Goal: Information Seeking & Learning: Learn about a topic

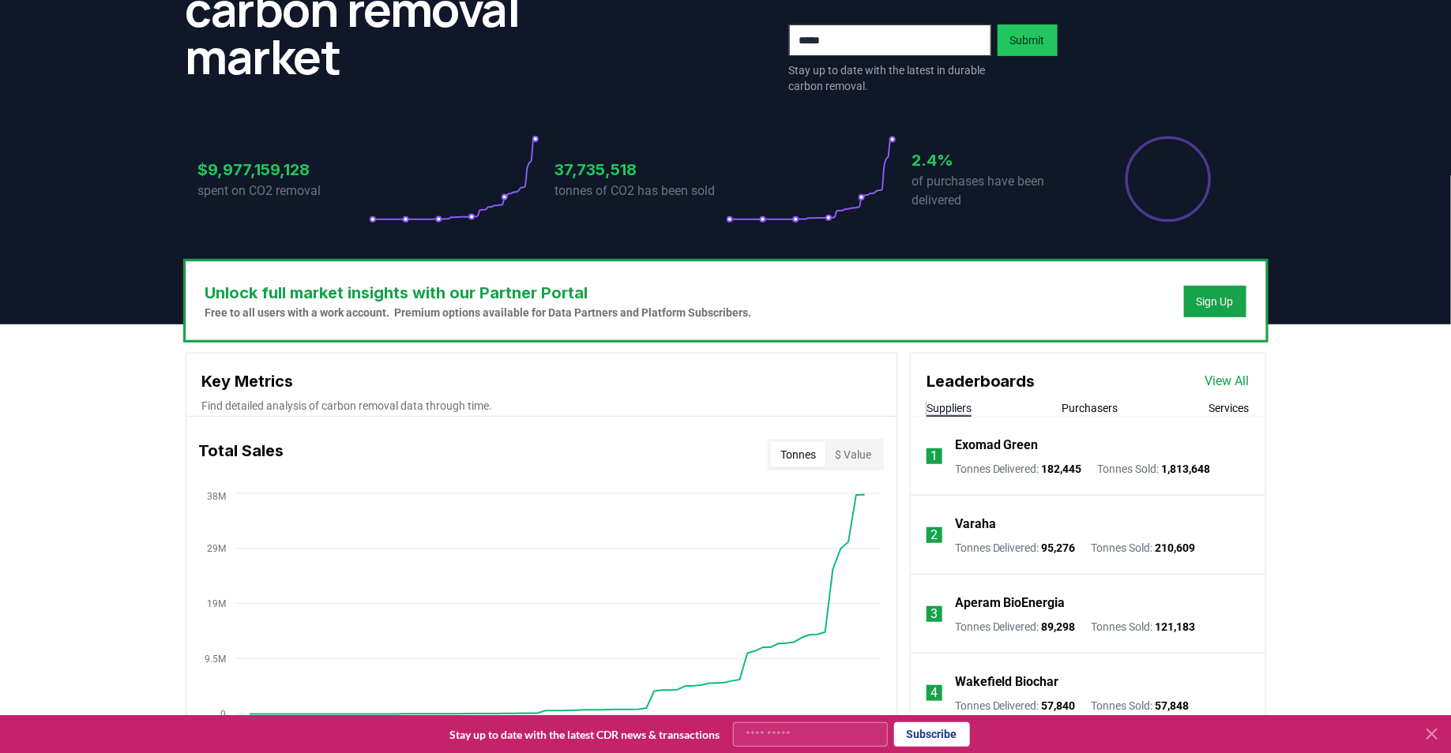
scroll to position [223, 0]
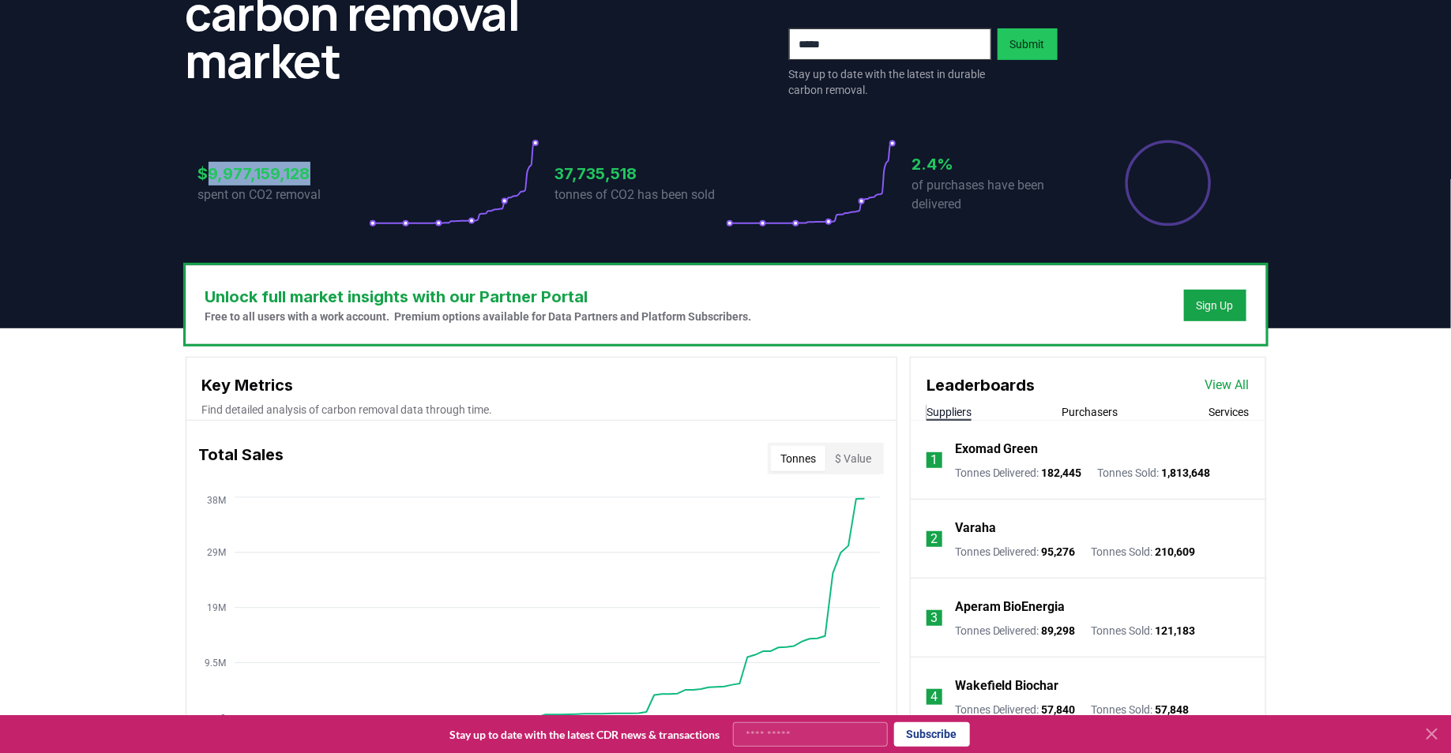
drag, startPoint x: 332, startPoint y: 182, endPoint x: 208, endPoint y: 171, distance: 124.5
click at [208, 171] on h3 "$9,977,159,128" at bounding box center [283, 174] width 171 height 24
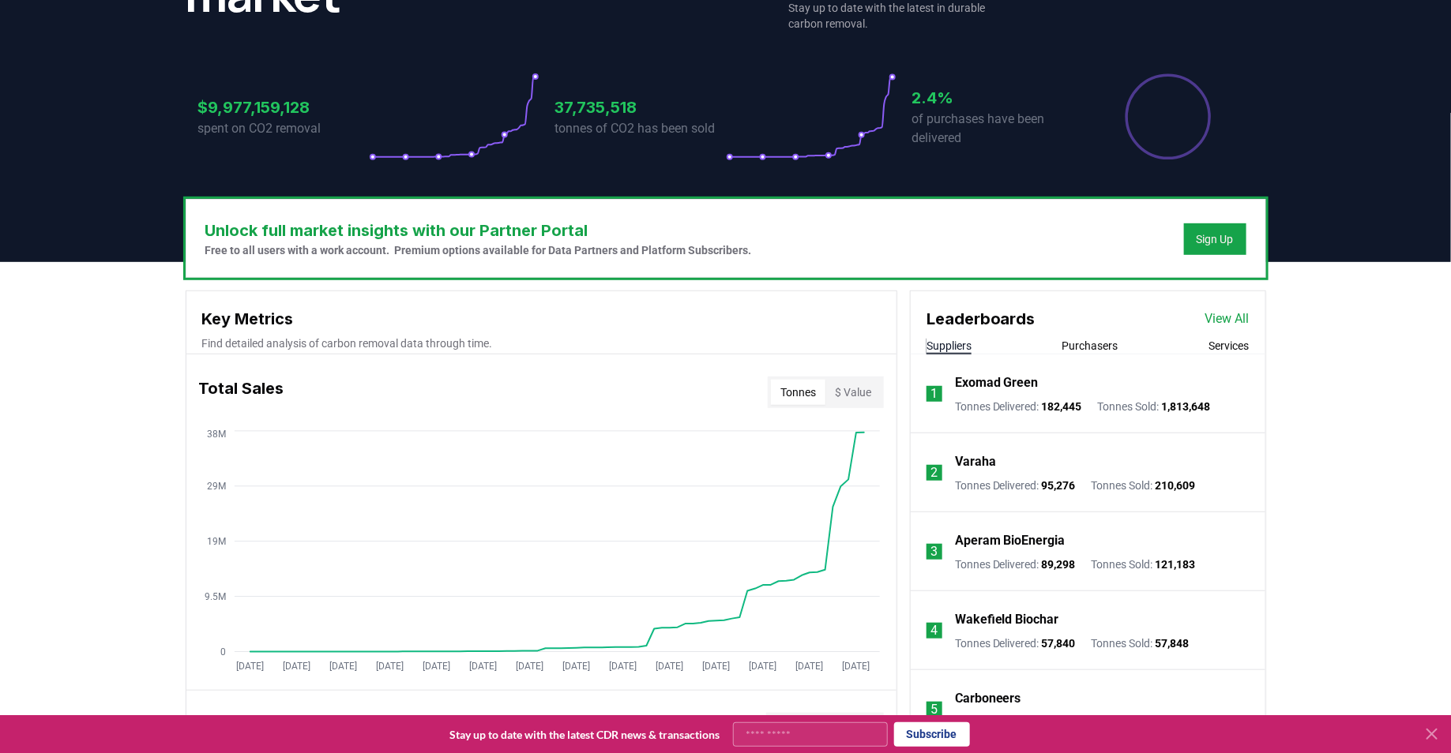
scroll to position [288, 0]
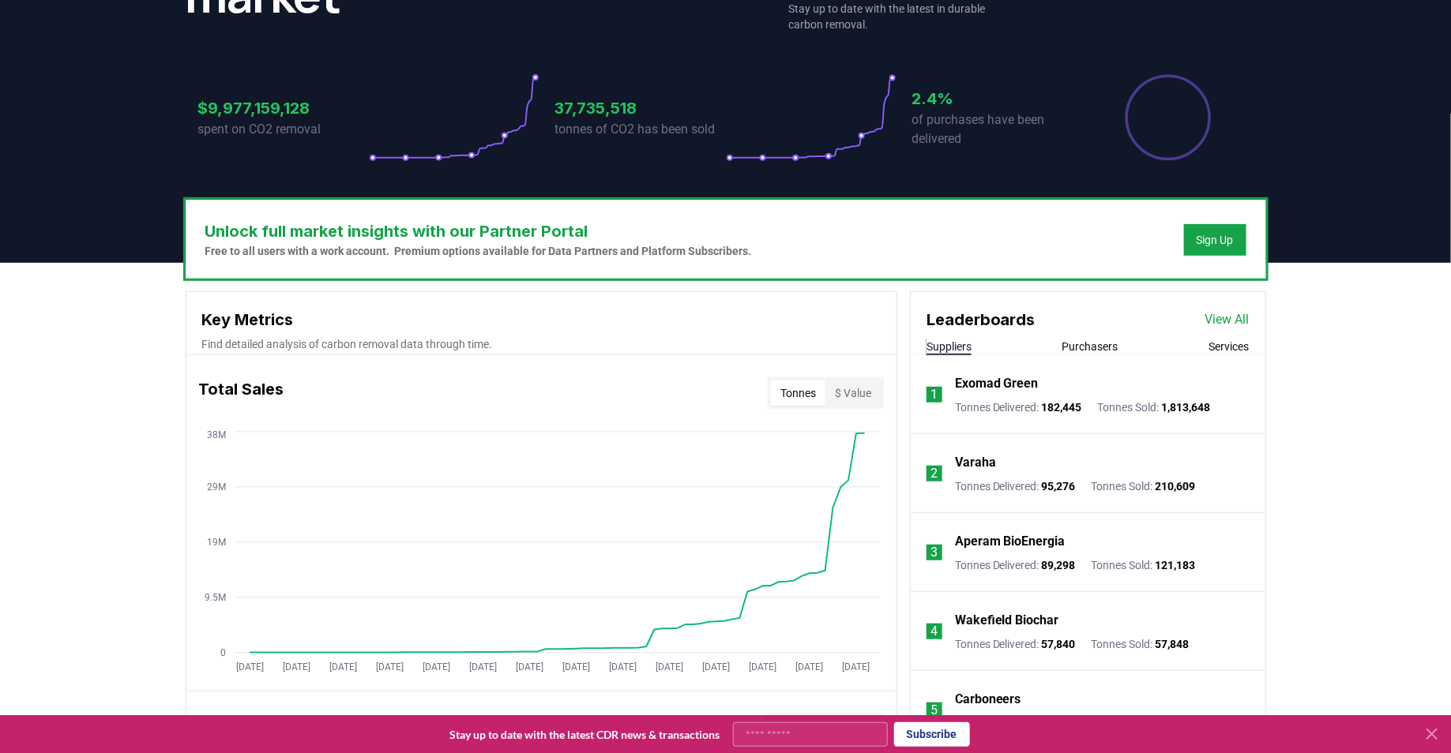
click at [1218, 320] on link "View All" at bounding box center [1227, 319] width 44 height 19
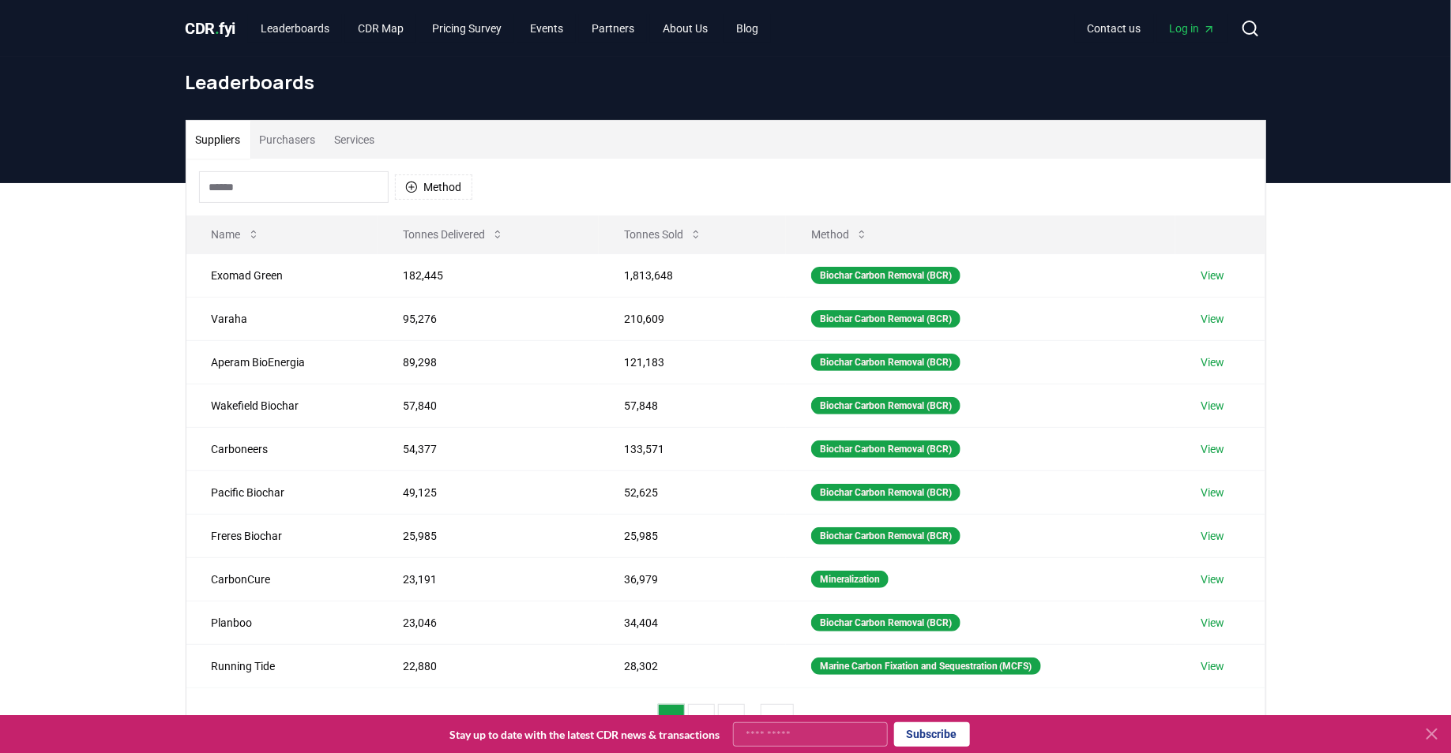
click at [317, 145] on button "Purchasers" at bounding box center [287, 140] width 75 height 38
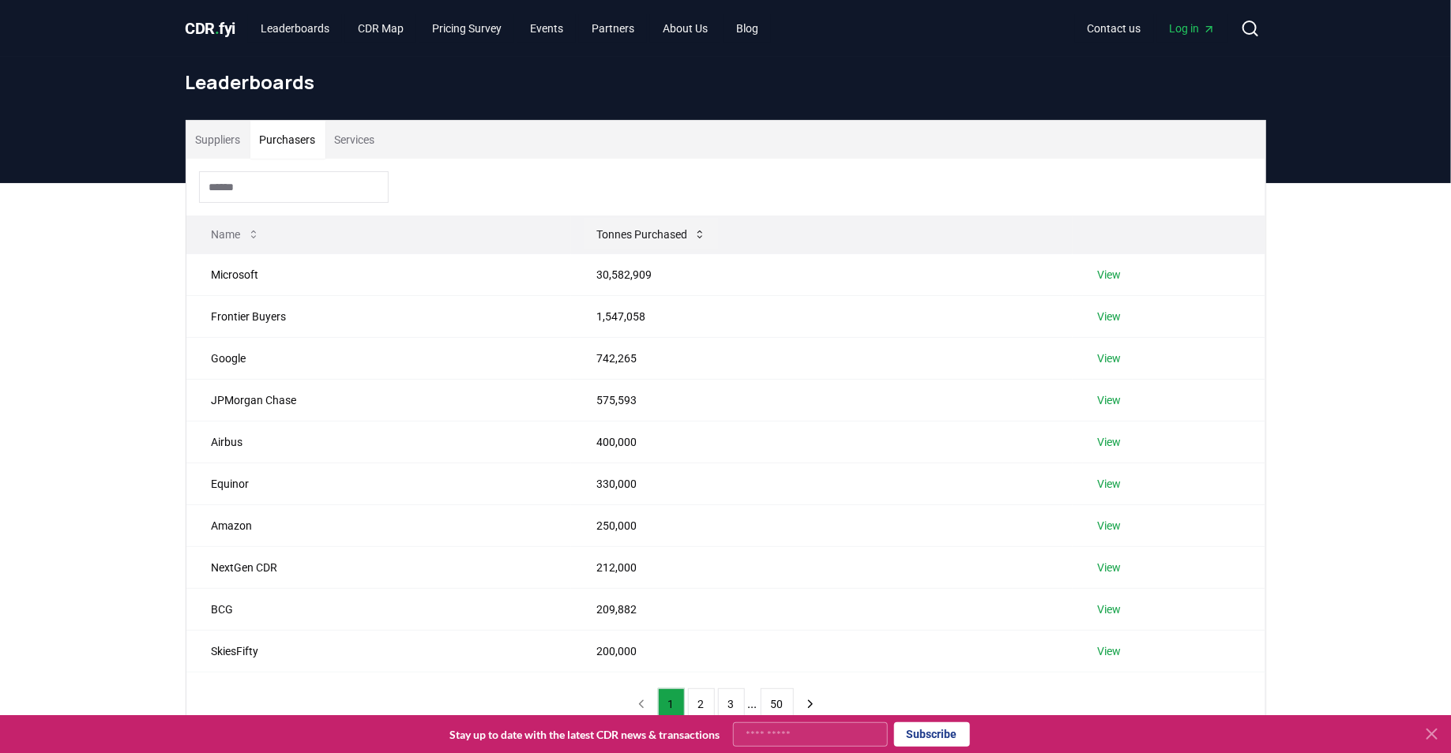
click at [620, 225] on button "Tonnes Purchased" at bounding box center [651, 235] width 135 height 32
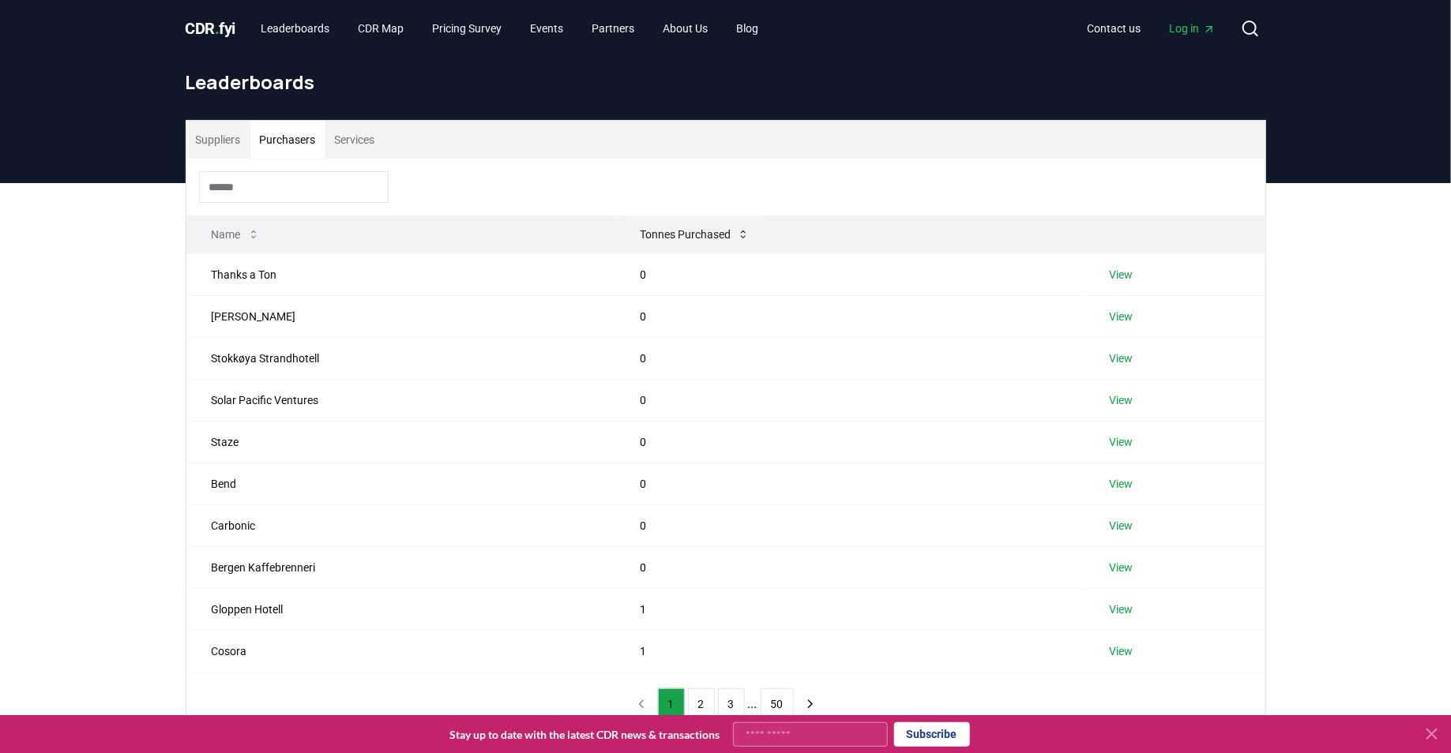
click at [642, 231] on button "Tonnes Purchased" at bounding box center [694, 235] width 135 height 32
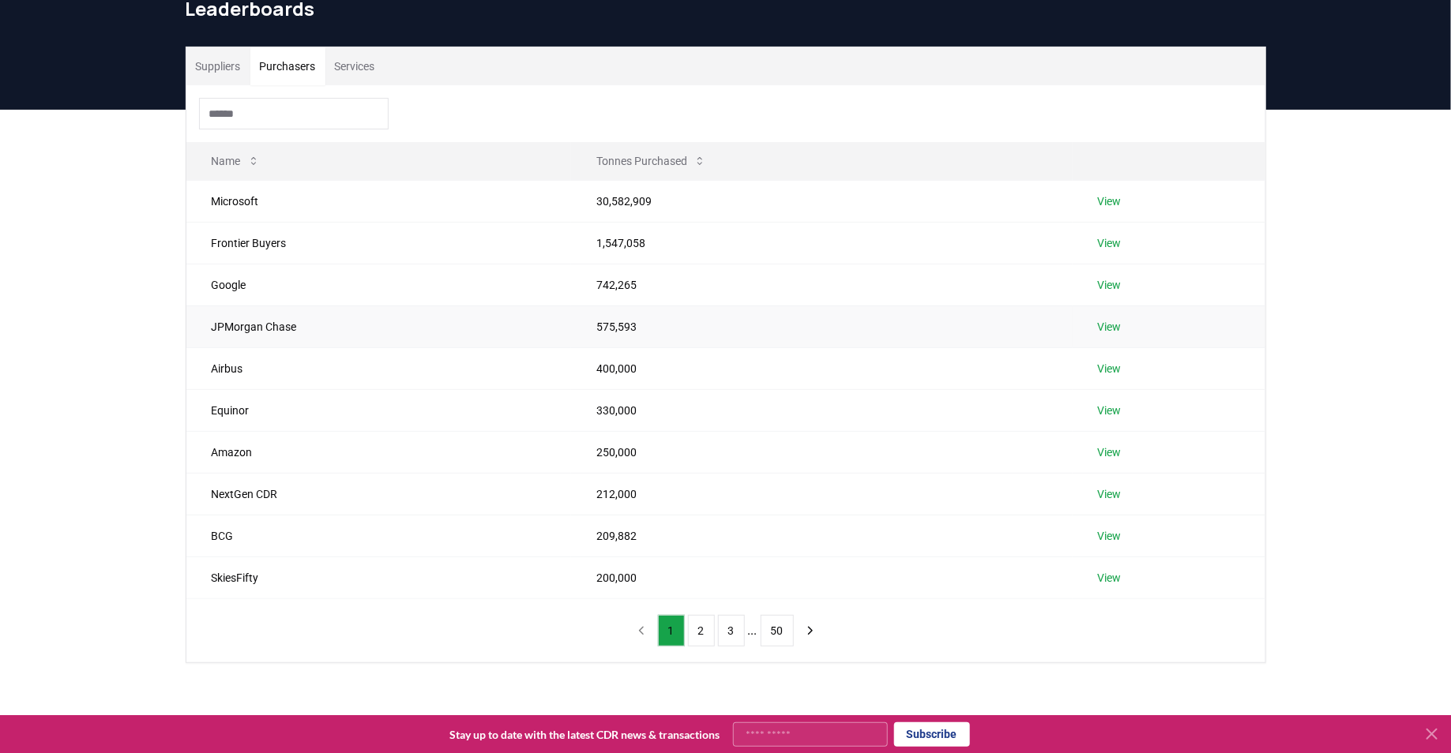
scroll to position [99, 0]
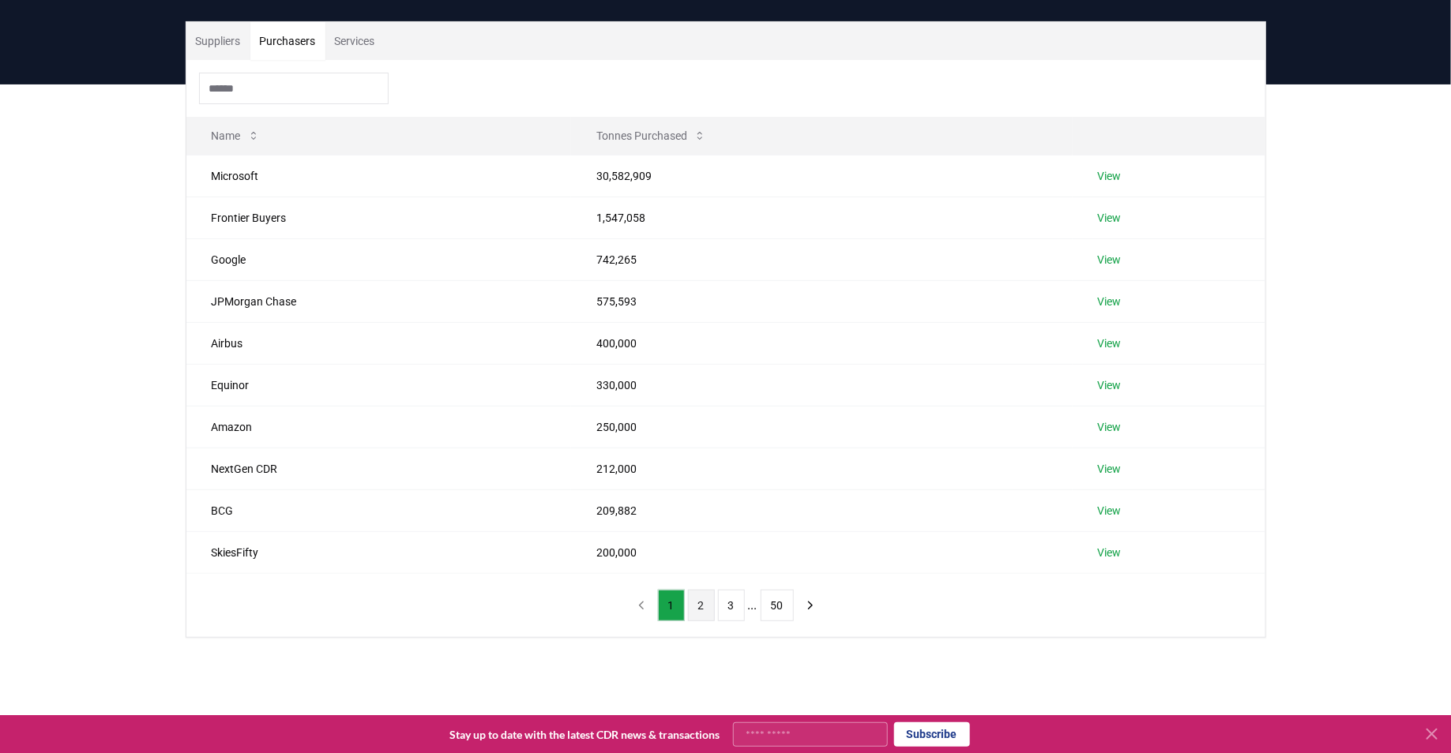
click at [708, 606] on button "2" at bounding box center [701, 606] width 27 height 32
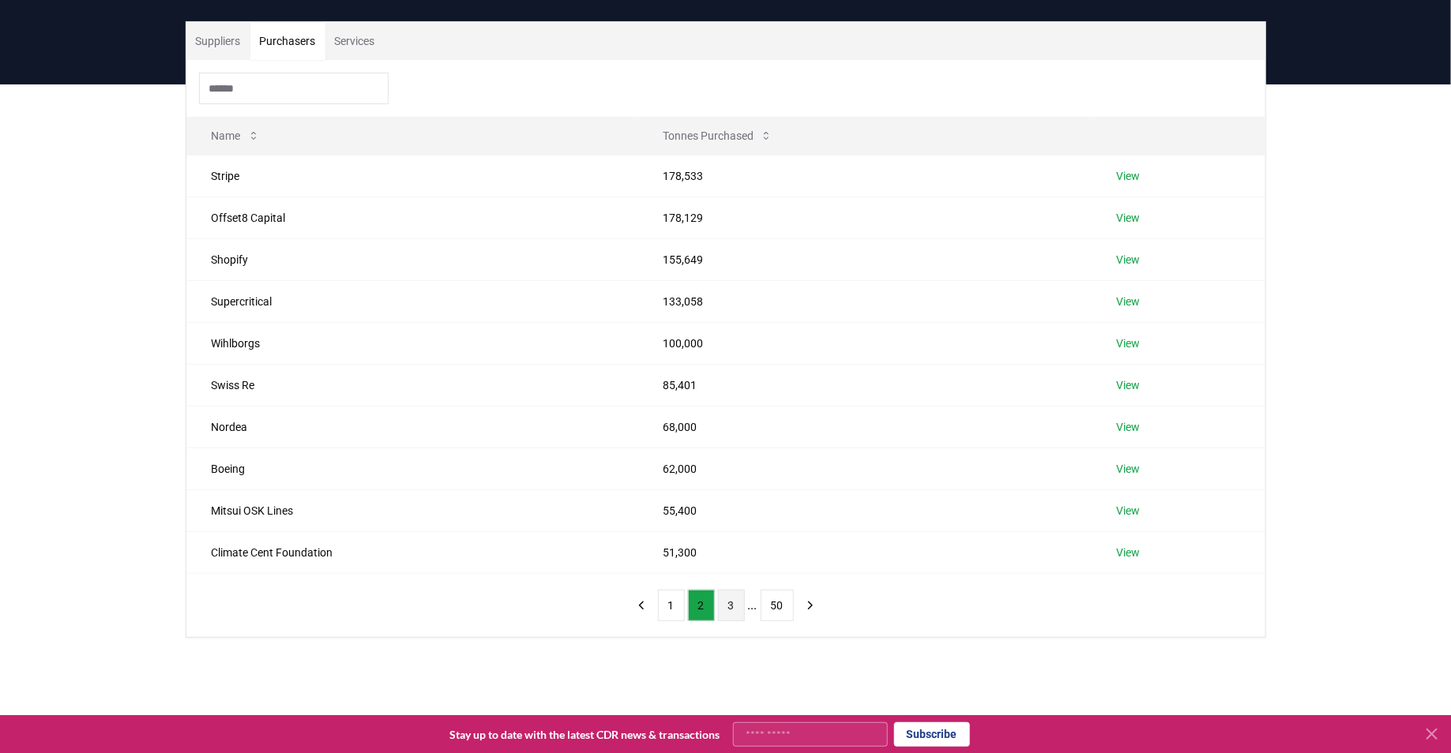
click at [723, 598] on button "3" at bounding box center [731, 606] width 27 height 32
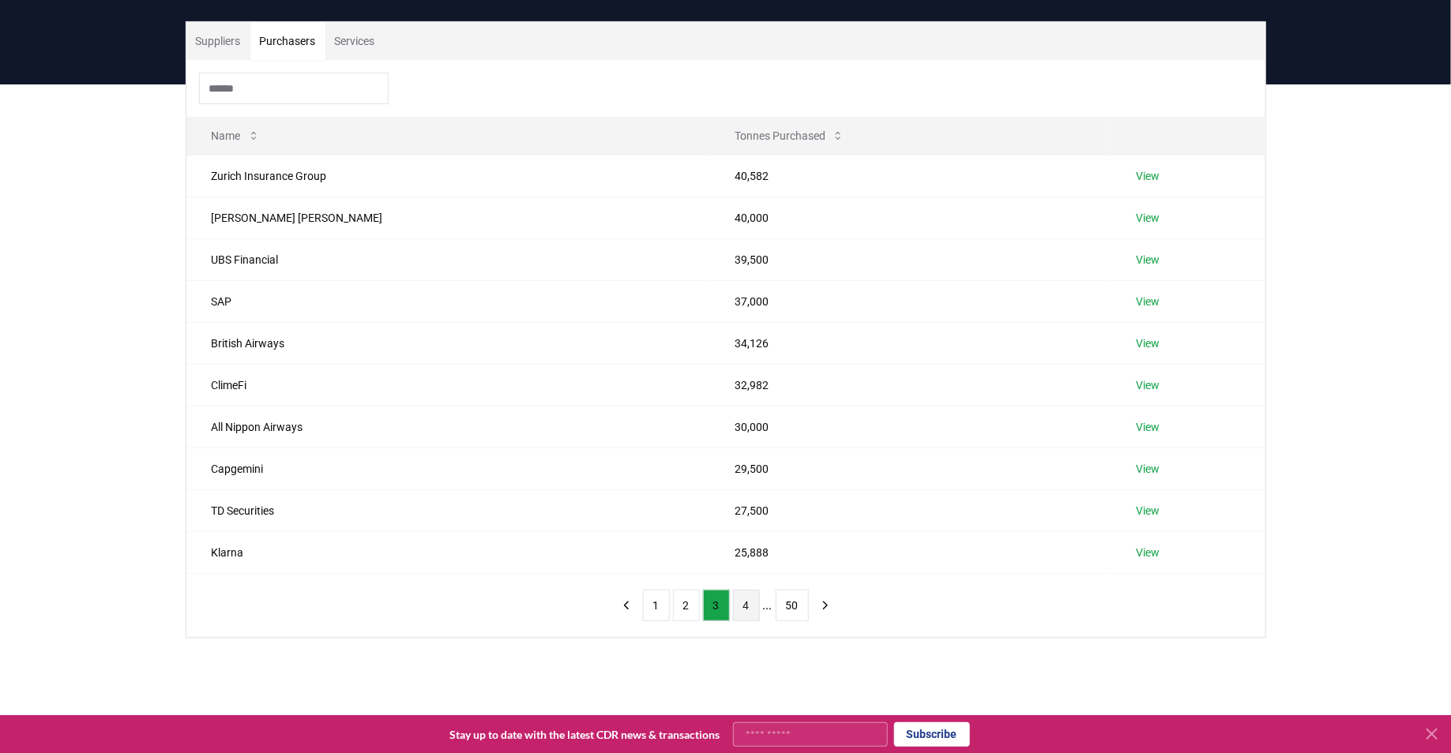
click at [734, 597] on button "4" at bounding box center [746, 606] width 27 height 32
